Goal: Find specific page/section

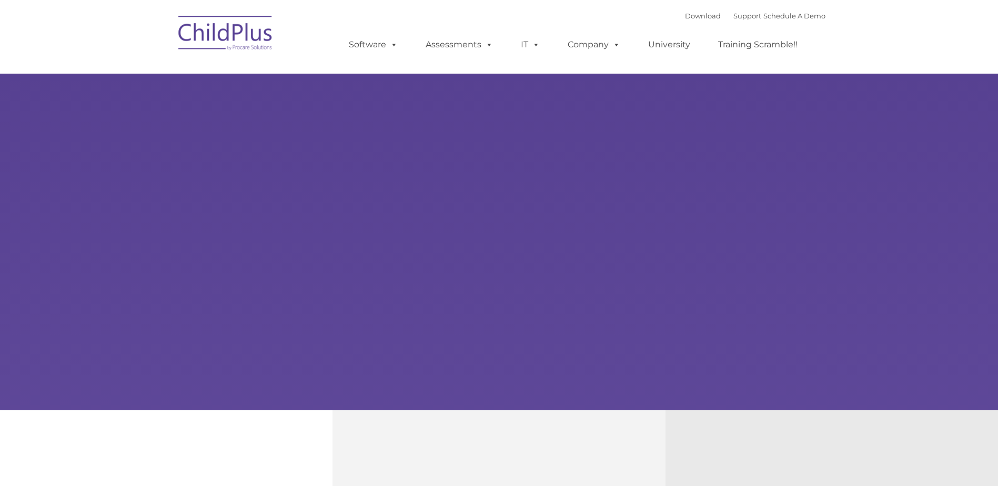
type input ""
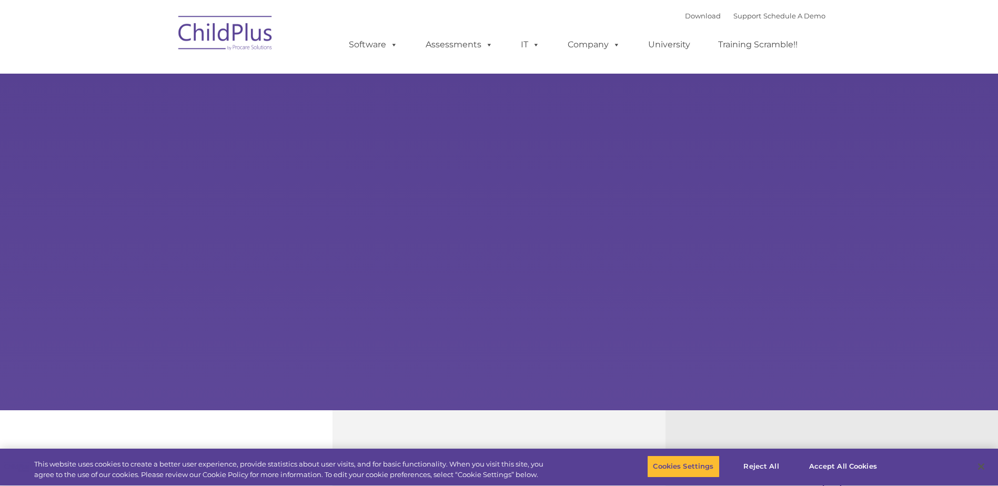
select select "MEDIUM"
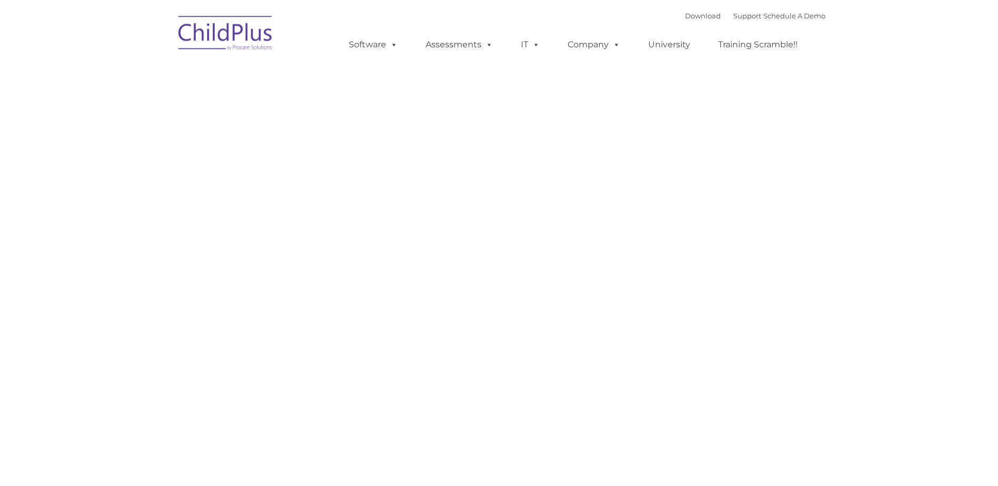
type input ""
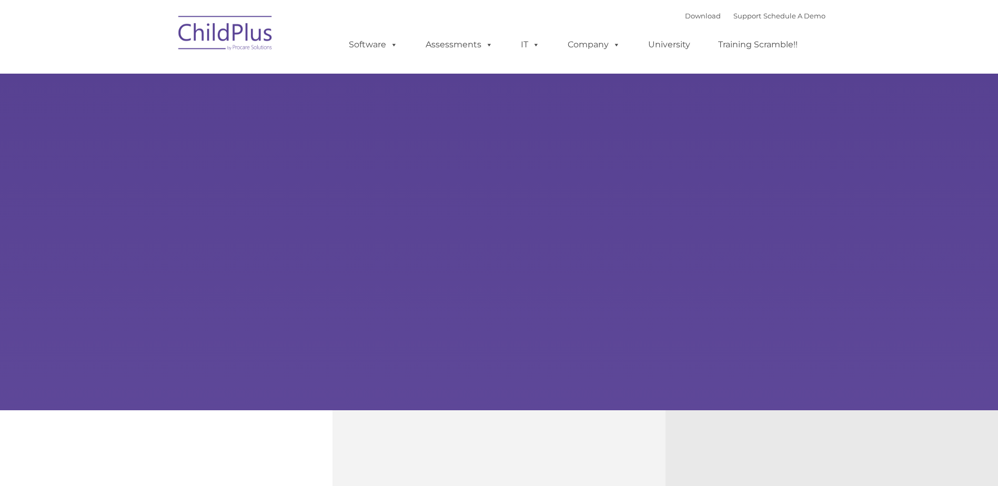
type input ""
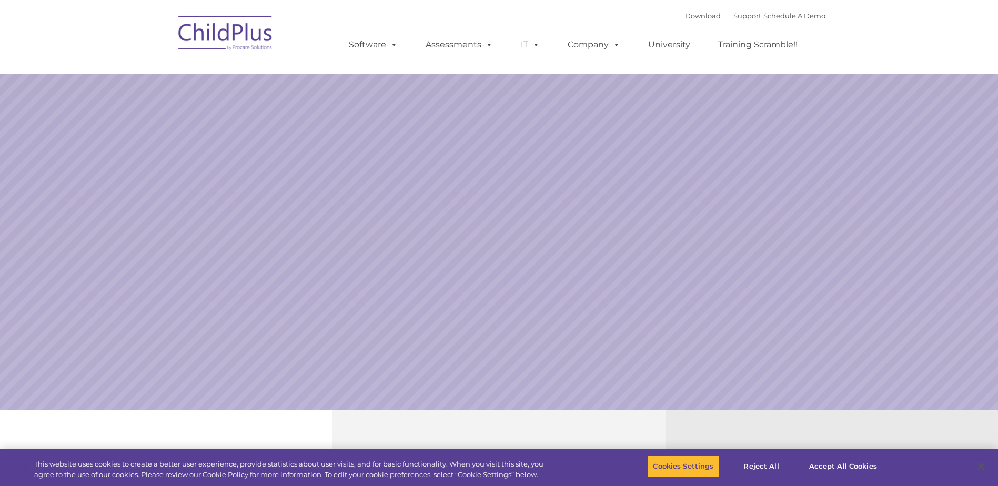
select select "MEDIUM"
